Goal: Task Accomplishment & Management: Manage account settings

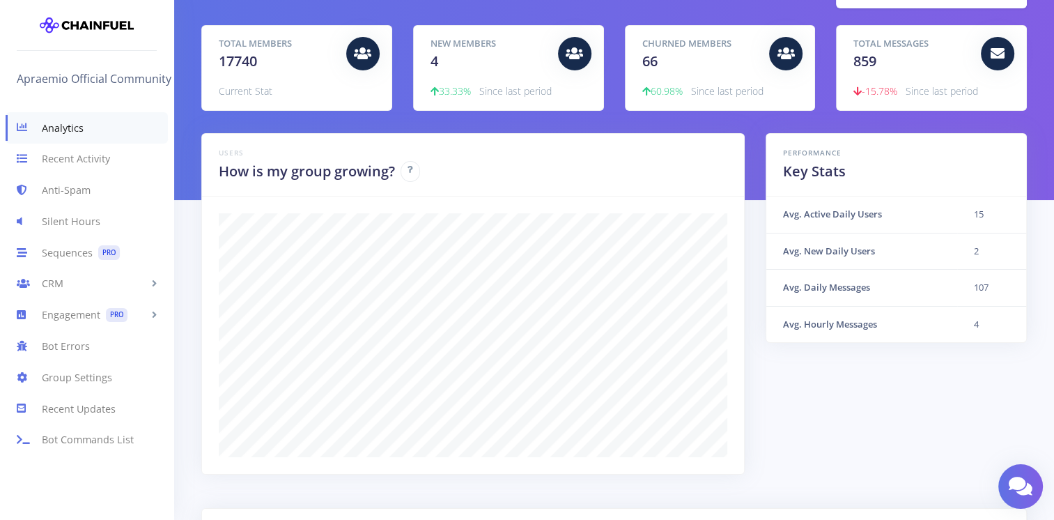
scroll to position [139, 0]
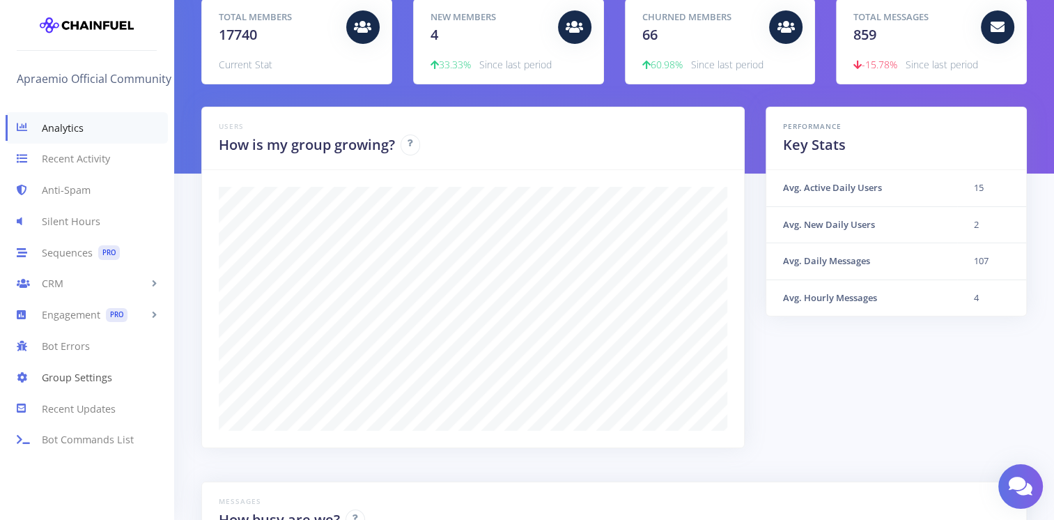
click at [85, 377] on link "Group Settings" at bounding box center [86, 376] width 173 height 31
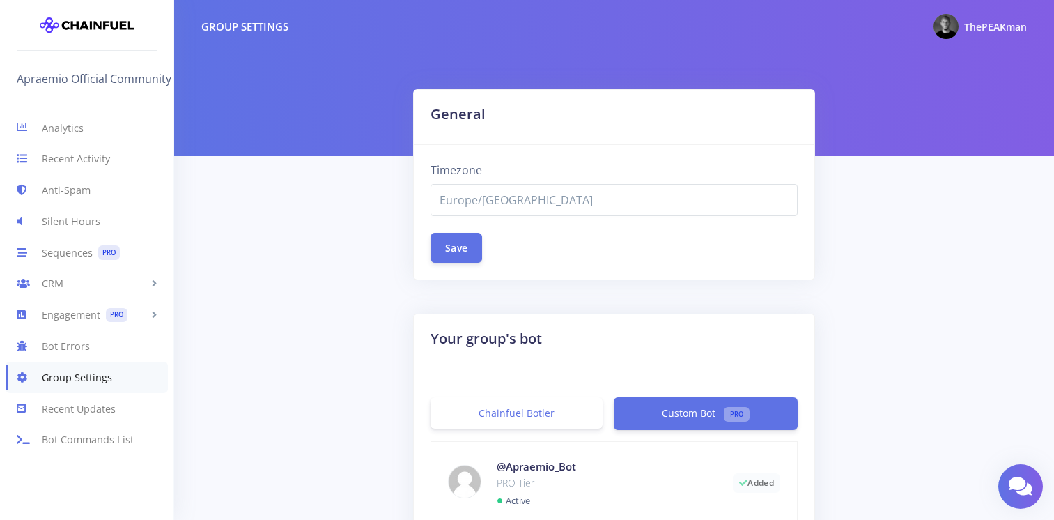
select select "Europe/[GEOGRAPHIC_DATA]"
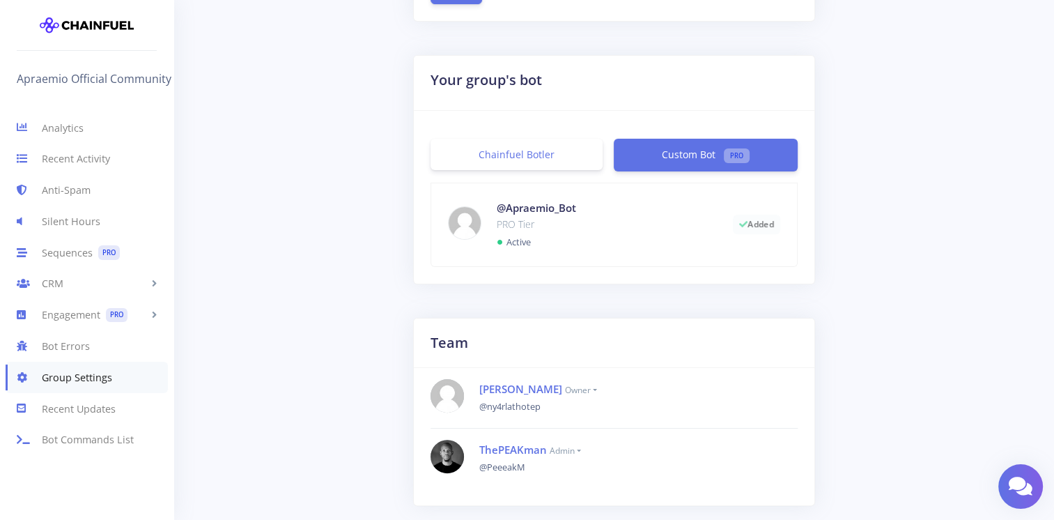
scroll to position [279, 0]
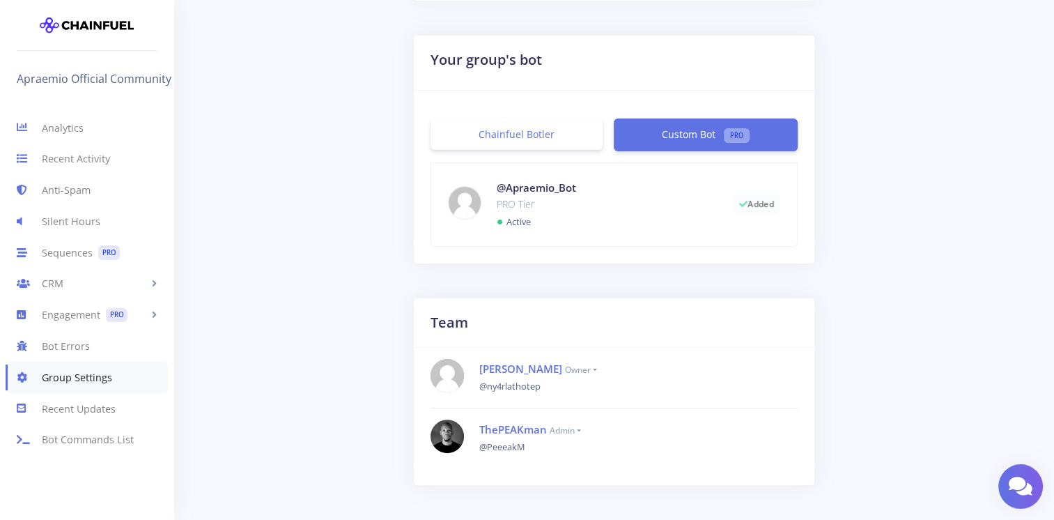
click at [579, 426] on small "admin" at bounding box center [565, 430] width 31 height 12
click at [578, 430] on small "admin" at bounding box center [565, 430] width 31 height 12
drag, startPoint x: 578, startPoint y: 430, endPoint x: 578, endPoint y: 386, distance: 44.6
click at [578, 419] on div "ThePEAKman admin @PeeeakM" at bounding box center [614, 438] width 389 height 38
click at [570, 364] on small "owner" at bounding box center [581, 370] width 32 height 12
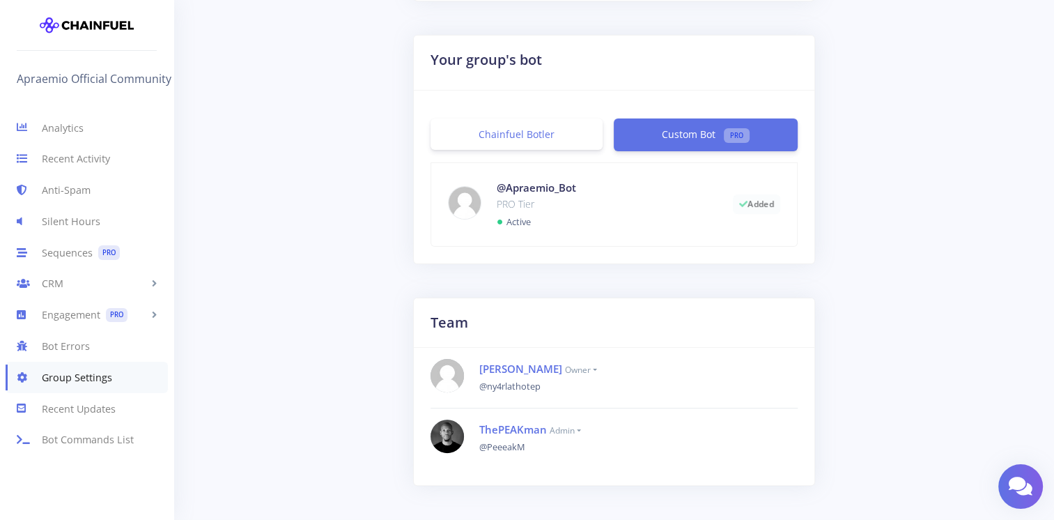
click at [573, 372] on small "owner" at bounding box center [581, 370] width 32 height 12
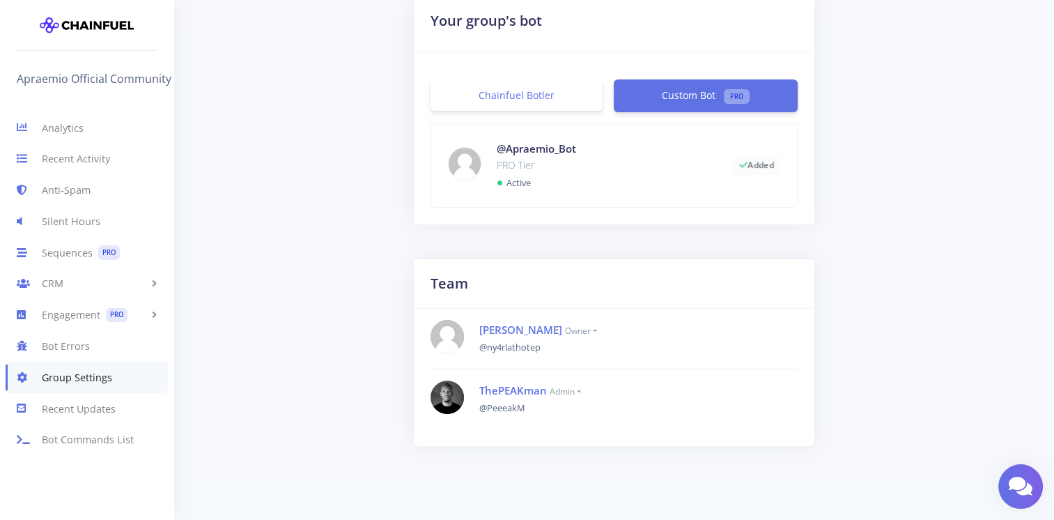
scroll to position [332, 0]
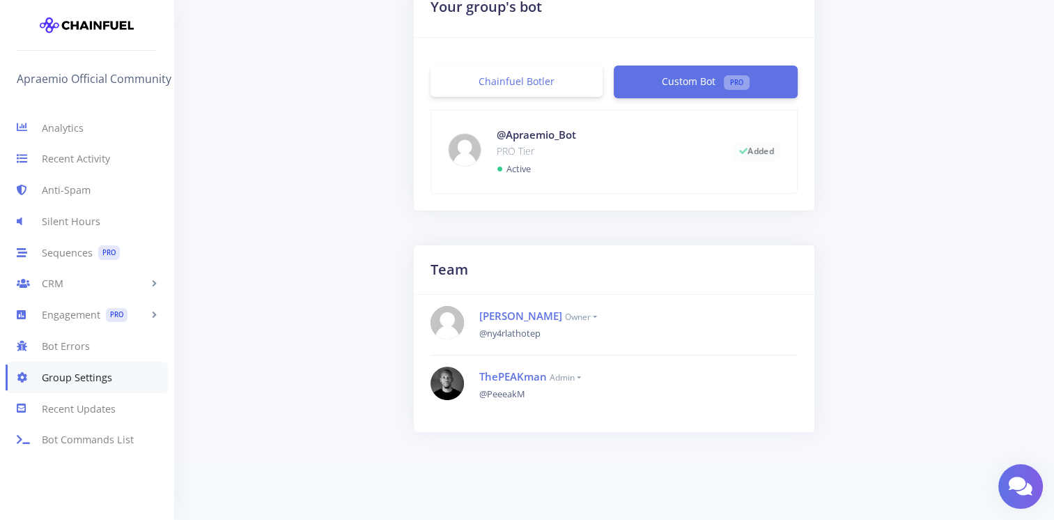
click at [581, 377] on small "admin" at bounding box center [565, 377] width 31 height 12
click at [502, 379] on link "ThePEAKman" at bounding box center [513, 376] width 68 height 14
